Goal: Book appointment/travel/reservation

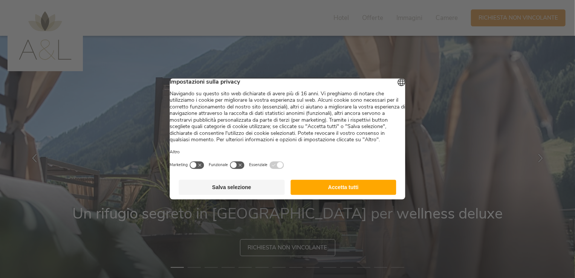
click at [320, 191] on button "Accetta tutti" at bounding box center [343, 187] width 106 height 15
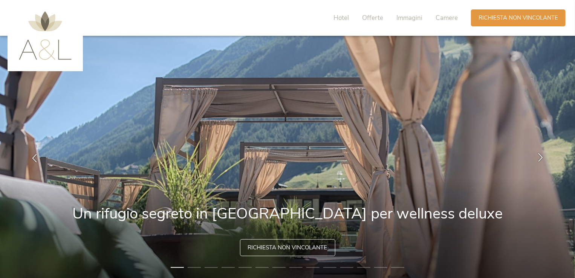
click at [545, 153] on div at bounding box center [540, 159] width 24 height 24
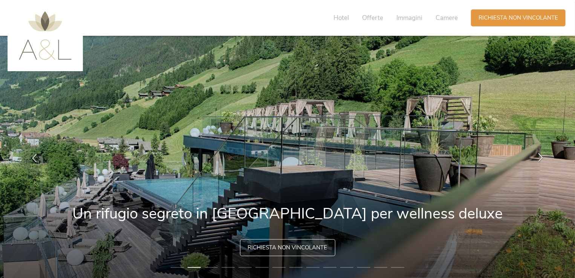
click at [546, 153] on div at bounding box center [540, 159] width 24 height 24
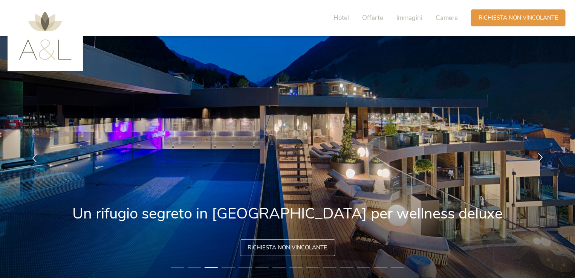
click at [547, 153] on div at bounding box center [540, 159] width 24 height 24
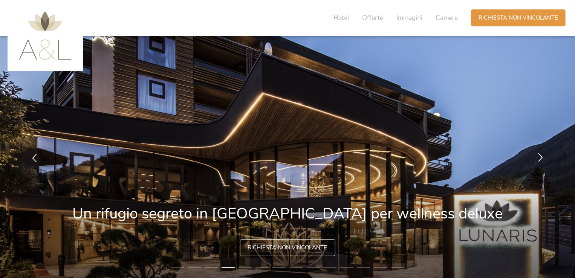
click at [547, 153] on div at bounding box center [540, 159] width 24 height 24
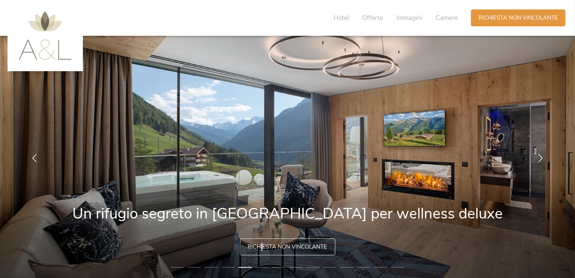
click at [262, 248] on span "Richiesta non vincolante" at bounding box center [287, 247] width 79 height 8
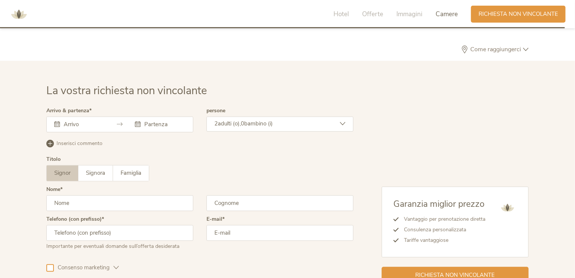
scroll to position [2286, 0]
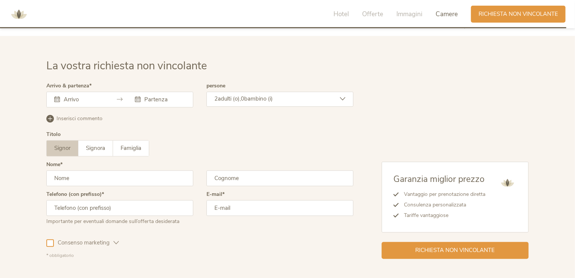
click at [96, 96] on input "text" at bounding box center [83, 100] width 43 height 8
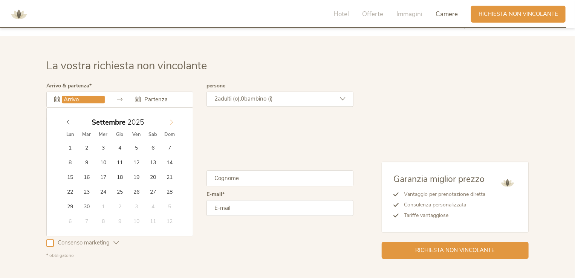
click at [173, 119] on icon at bounding box center [171, 121] width 5 height 5
type input "12.10.2025"
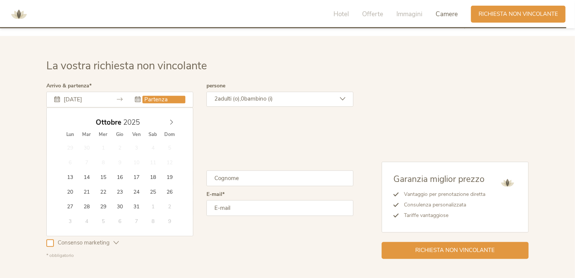
type input "16.10.2025"
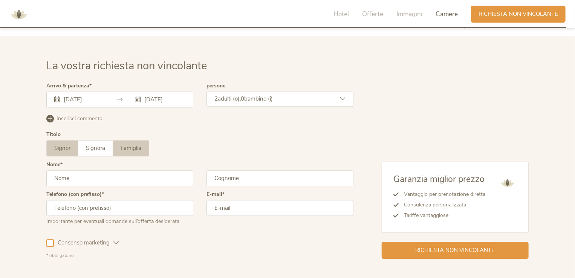
click at [133, 144] on span "Famiglia" at bounding box center [131, 148] width 21 height 8
drag, startPoint x: 90, startPoint y: 157, endPoint x: 112, endPoint y: 144, distance: 25.7
click at [90, 170] on input "text" at bounding box center [119, 178] width 147 height 16
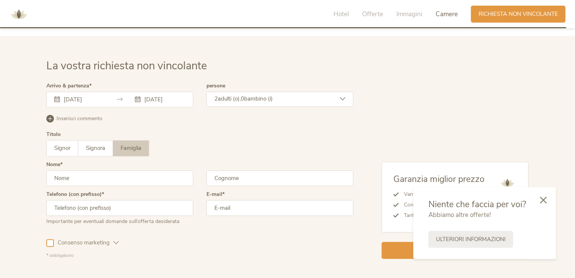
type input "Alessio"
click at [232, 170] on input "text" at bounding box center [279, 178] width 147 height 16
type input "Franchetto"
click at [227, 200] on input "email" at bounding box center [279, 208] width 147 height 16
type input "franchettoalessio@gmail.com"
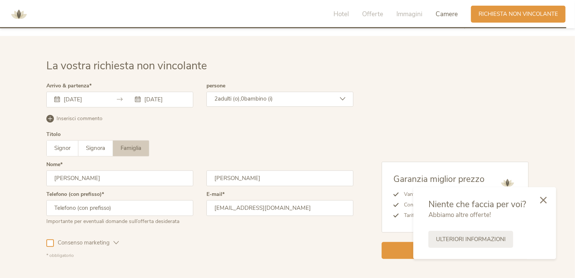
click at [49, 239] on div at bounding box center [50, 243] width 8 height 8
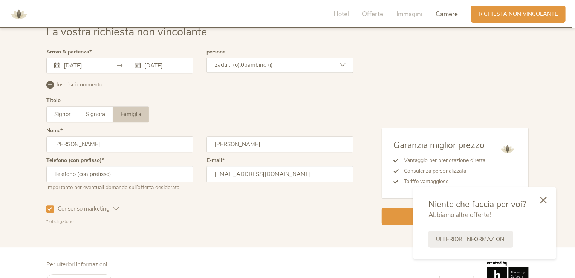
scroll to position [2322, 0]
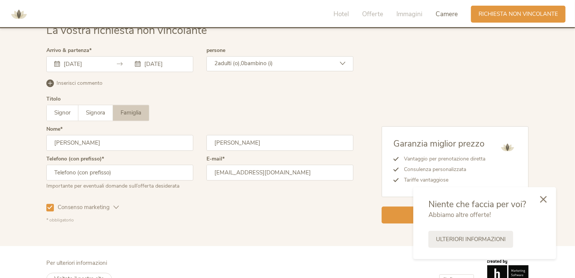
click at [540, 197] on icon at bounding box center [543, 199] width 7 height 7
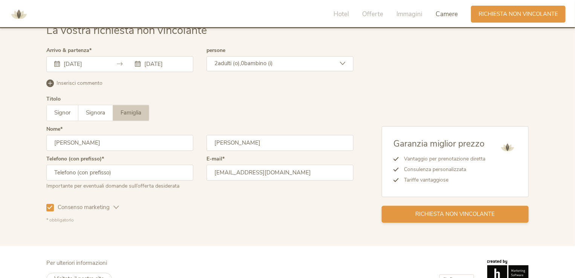
click at [452, 210] on span "Richiesta non vincolante" at bounding box center [454, 214] width 79 height 8
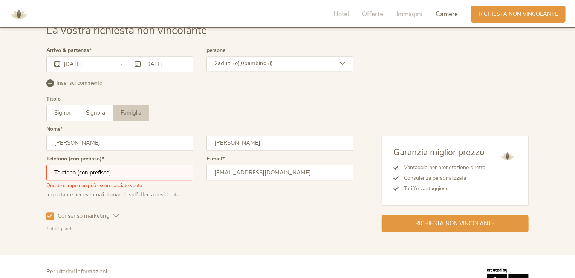
scroll to position [2330, 0]
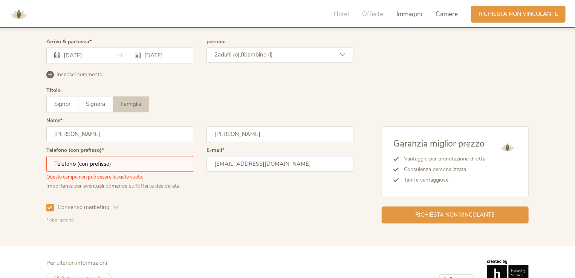
click at [405, 14] on span "Immagini" at bounding box center [409, 14] width 26 height 9
click at [138, 156] on input "text" at bounding box center [119, 164] width 147 height 16
type input "3402134745"
click at [440, 206] on div "Richiesta non vincolante" at bounding box center [455, 214] width 147 height 17
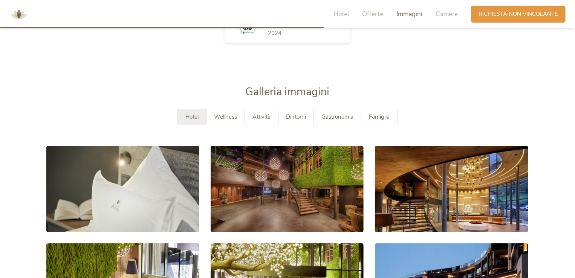
scroll to position [1305, 0]
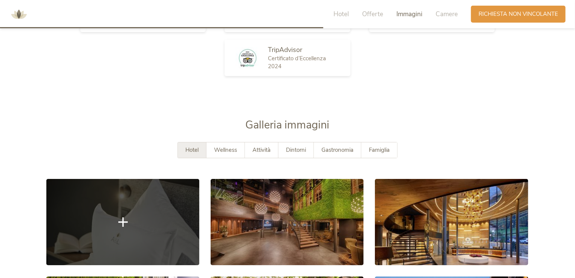
click at [170, 193] on link at bounding box center [122, 222] width 153 height 86
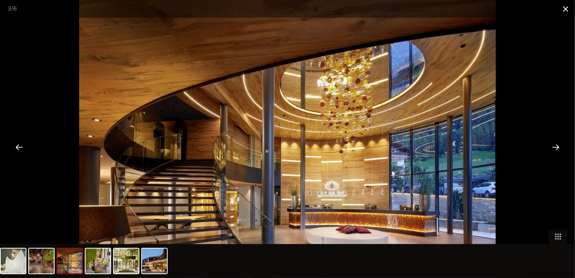
click at [568, 9] on span at bounding box center [565, 9] width 19 height 18
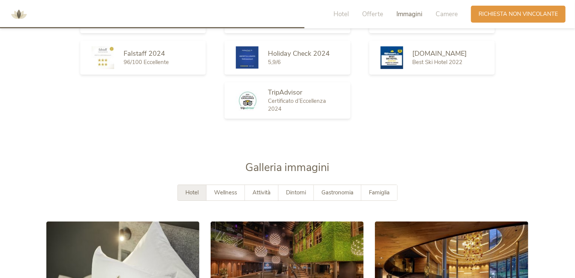
scroll to position [1229, 0]
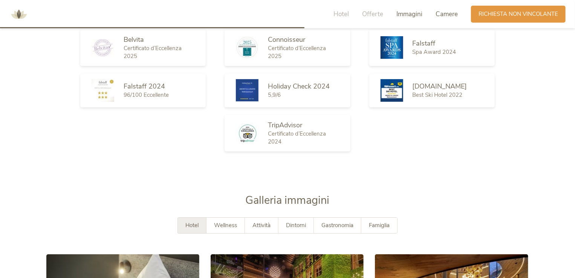
click at [439, 17] on span "Camere" at bounding box center [446, 14] width 22 height 9
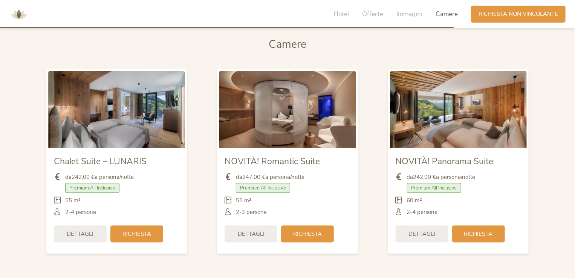
scroll to position [1853, 0]
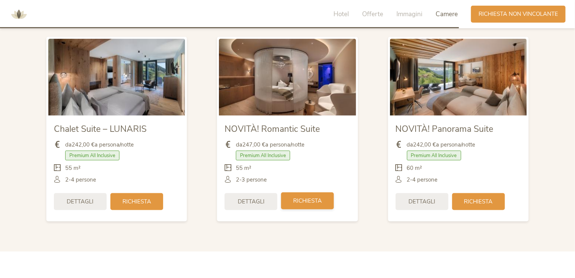
click at [298, 192] on div "Richiesta" at bounding box center [307, 200] width 53 height 17
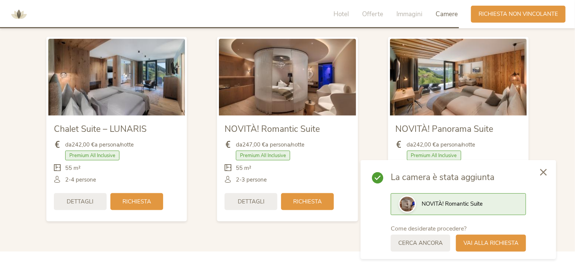
click at [543, 177] on div at bounding box center [543, 172] width 26 height 27
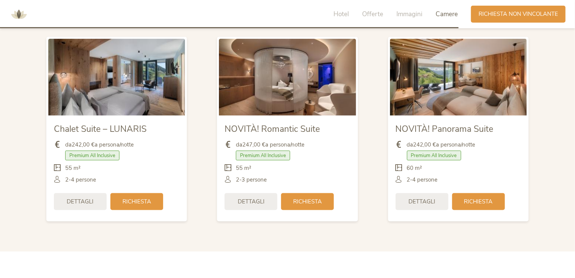
scroll to position [1815, 0]
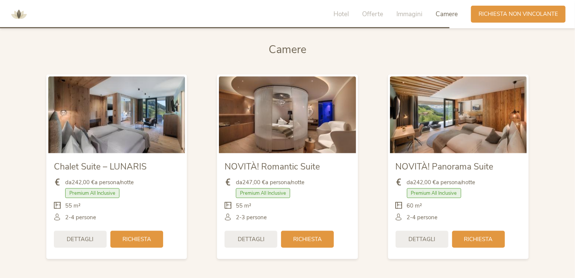
click at [151, 81] on img at bounding box center [116, 114] width 137 height 77
click at [148, 121] on img at bounding box center [116, 114] width 137 height 77
click at [147, 120] on img at bounding box center [116, 114] width 137 height 77
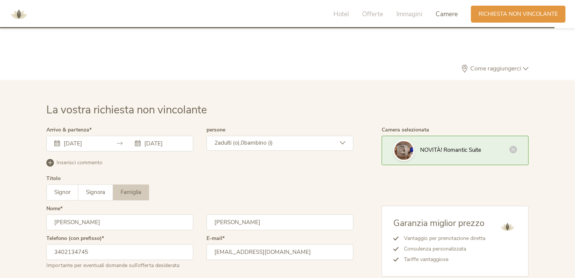
scroll to position [2246, 0]
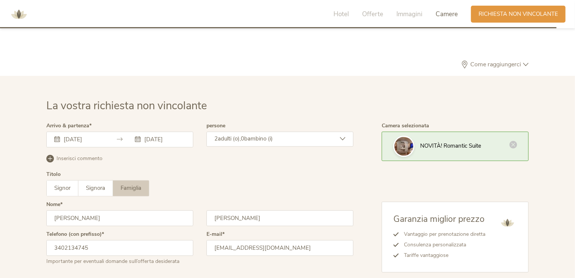
click at [513, 141] on icon at bounding box center [513, 145] width 8 height 8
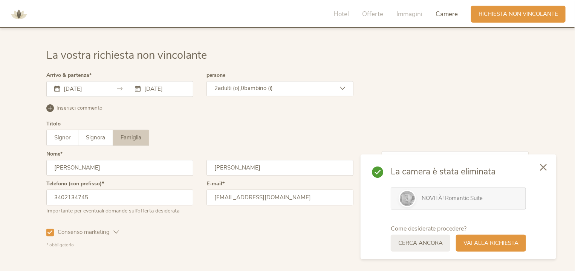
scroll to position [2322, 0]
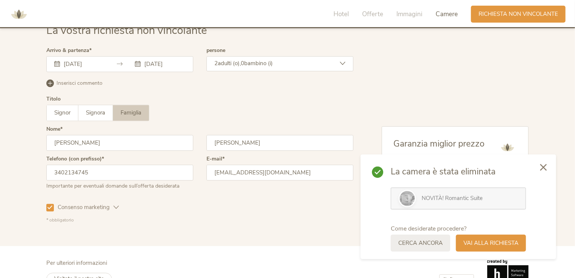
click at [542, 164] on icon at bounding box center [543, 167] width 7 height 7
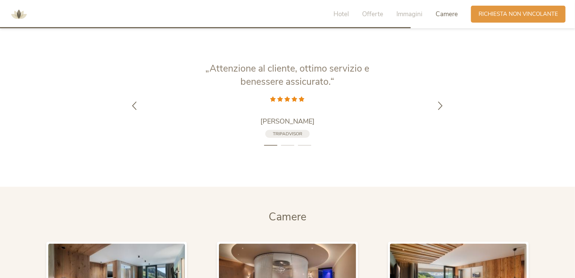
scroll to position [1644, 0]
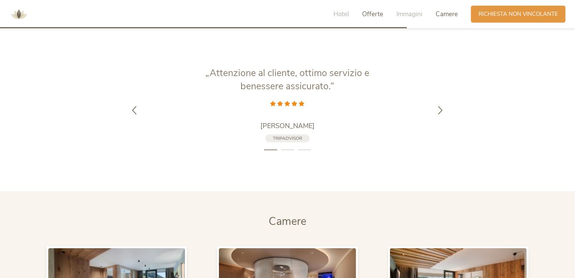
click at [380, 15] on span "Offerte" at bounding box center [372, 14] width 21 height 9
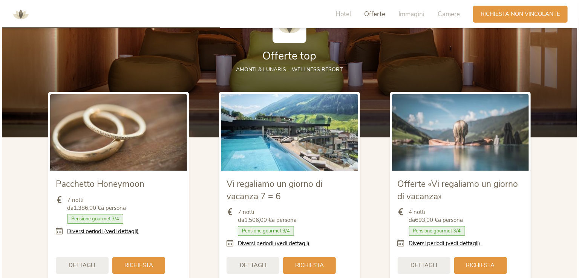
scroll to position [880, 0]
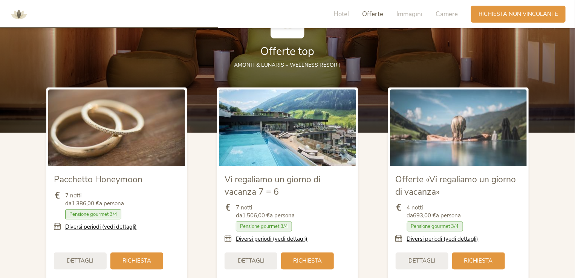
click at [432, 252] on div "Dettagli" at bounding box center [421, 260] width 53 height 17
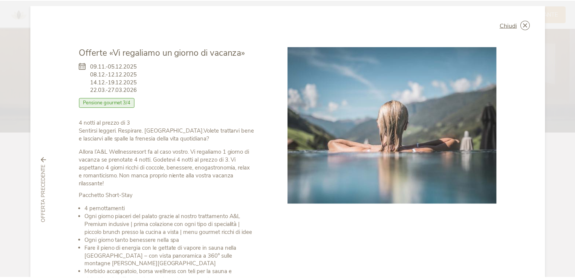
scroll to position [0, 0]
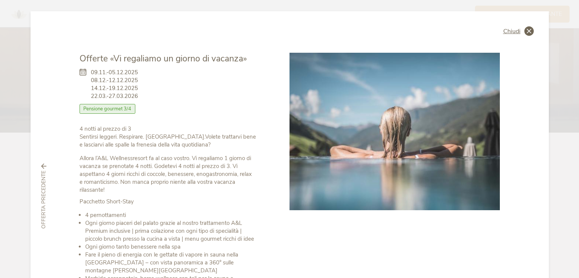
click at [528, 32] on icon at bounding box center [528, 30] width 9 height 9
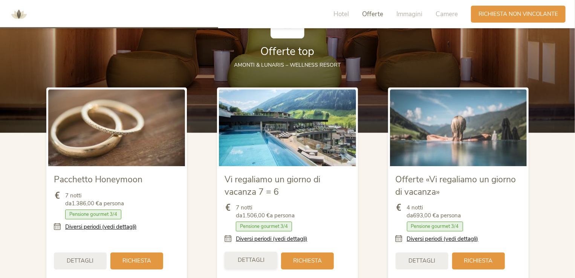
click at [263, 256] on span "Dettagli" at bounding box center [251, 260] width 27 height 8
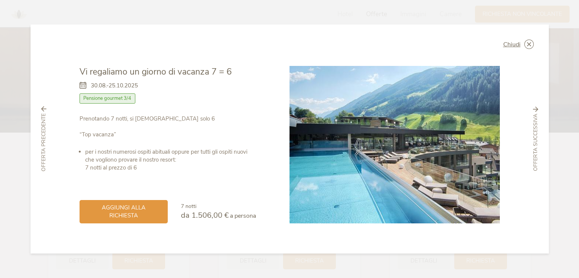
click at [85, 86] on icon at bounding box center [84, 86] width 11 height 8
click at [93, 87] on span "30.08.-25.10.2025" at bounding box center [114, 86] width 47 height 8
click at [85, 87] on icon at bounding box center [84, 86] width 11 height 8
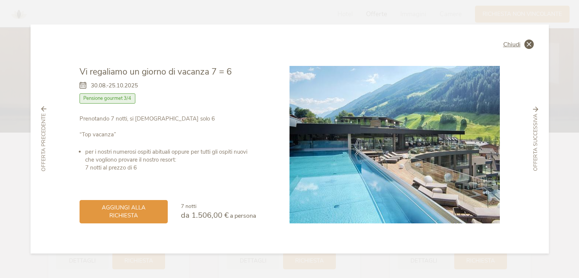
click at [528, 44] on icon at bounding box center [528, 44] width 9 height 9
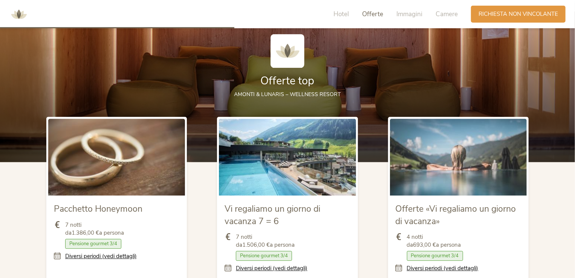
scroll to position [729, 0]
